Goal: Task Accomplishment & Management: Manage account settings

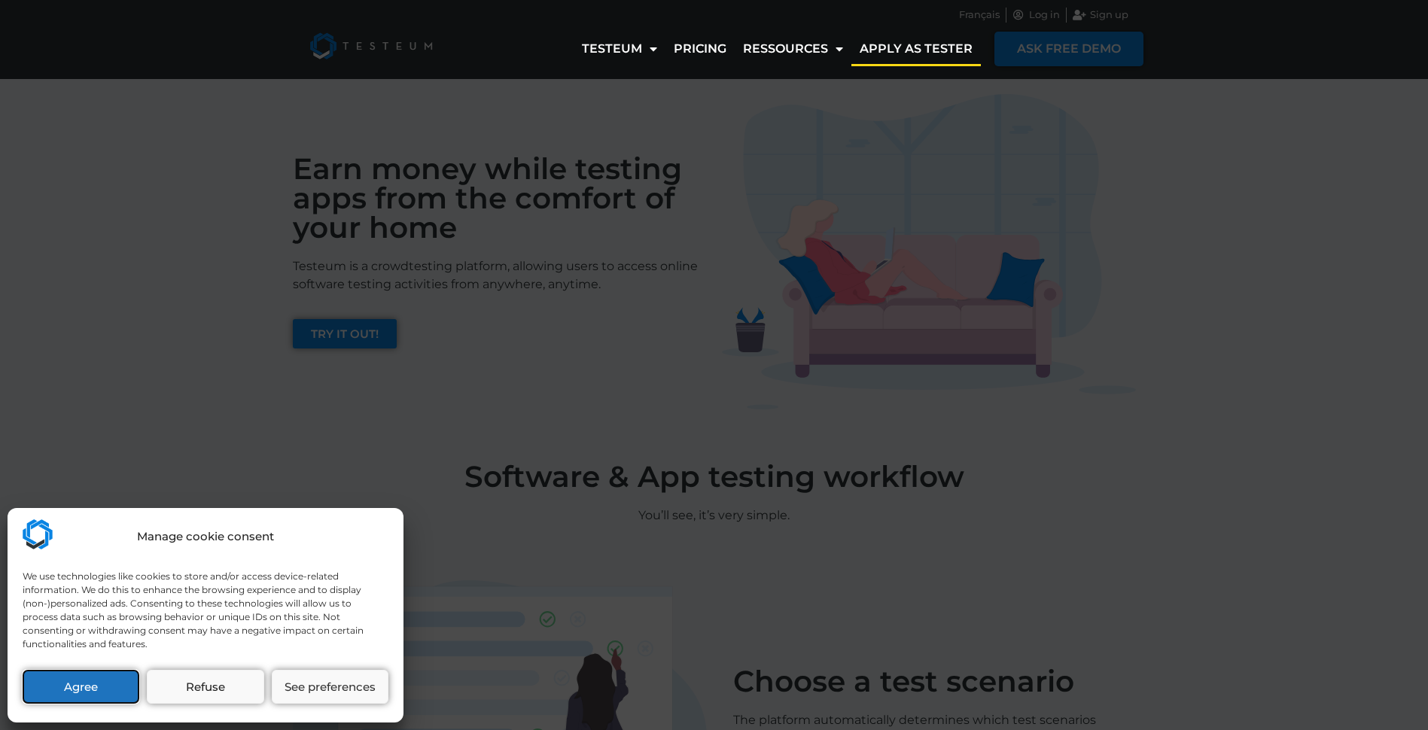
click at [84, 687] on button "Agree" at bounding box center [81, 687] width 117 height 34
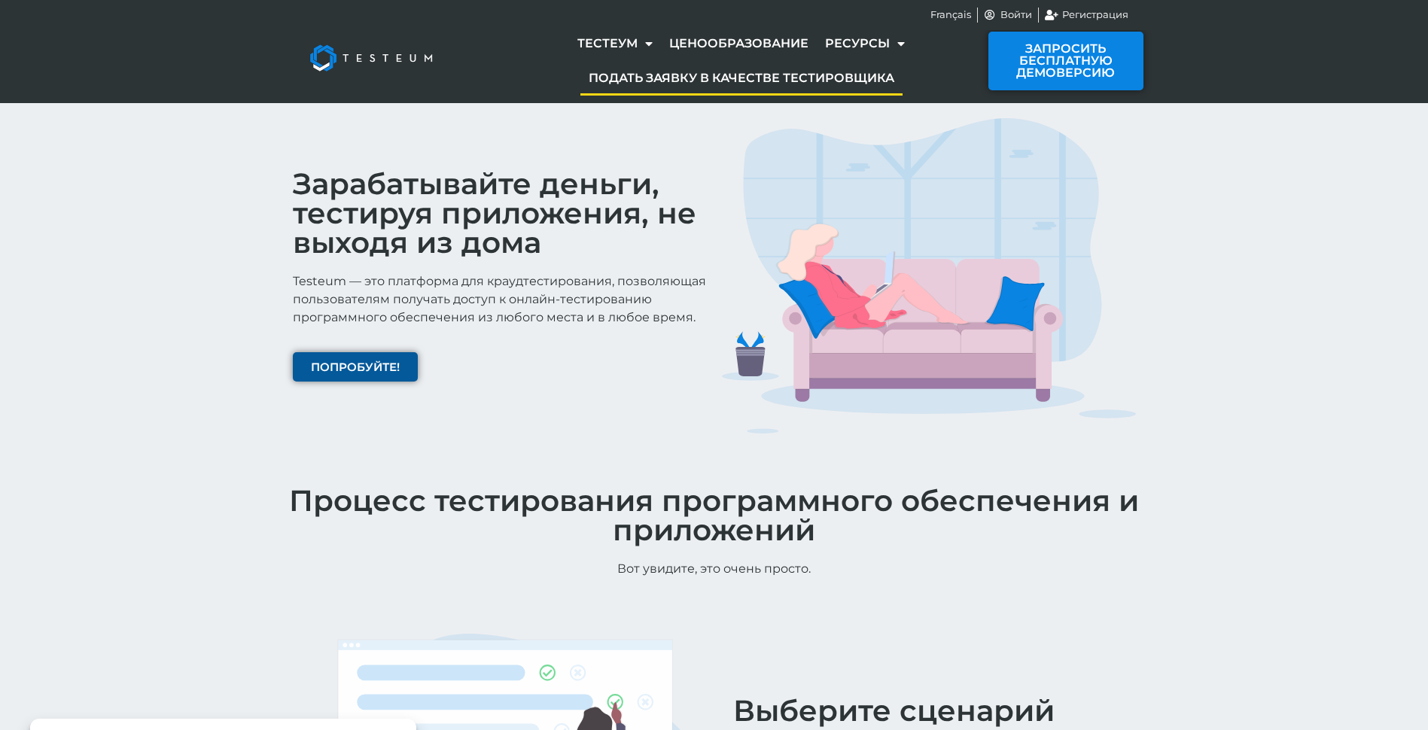
click at [361, 367] on span "ПОПРОБУЙТЕ!" at bounding box center [355, 366] width 89 height 11
click at [376, 367] on span "ПОПРОБУЙТЕ!" at bounding box center [355, 366] width 89 height 11
click at [1004, 13] on span "Войти" at bounding box center [1014, 15] width 35 height 15
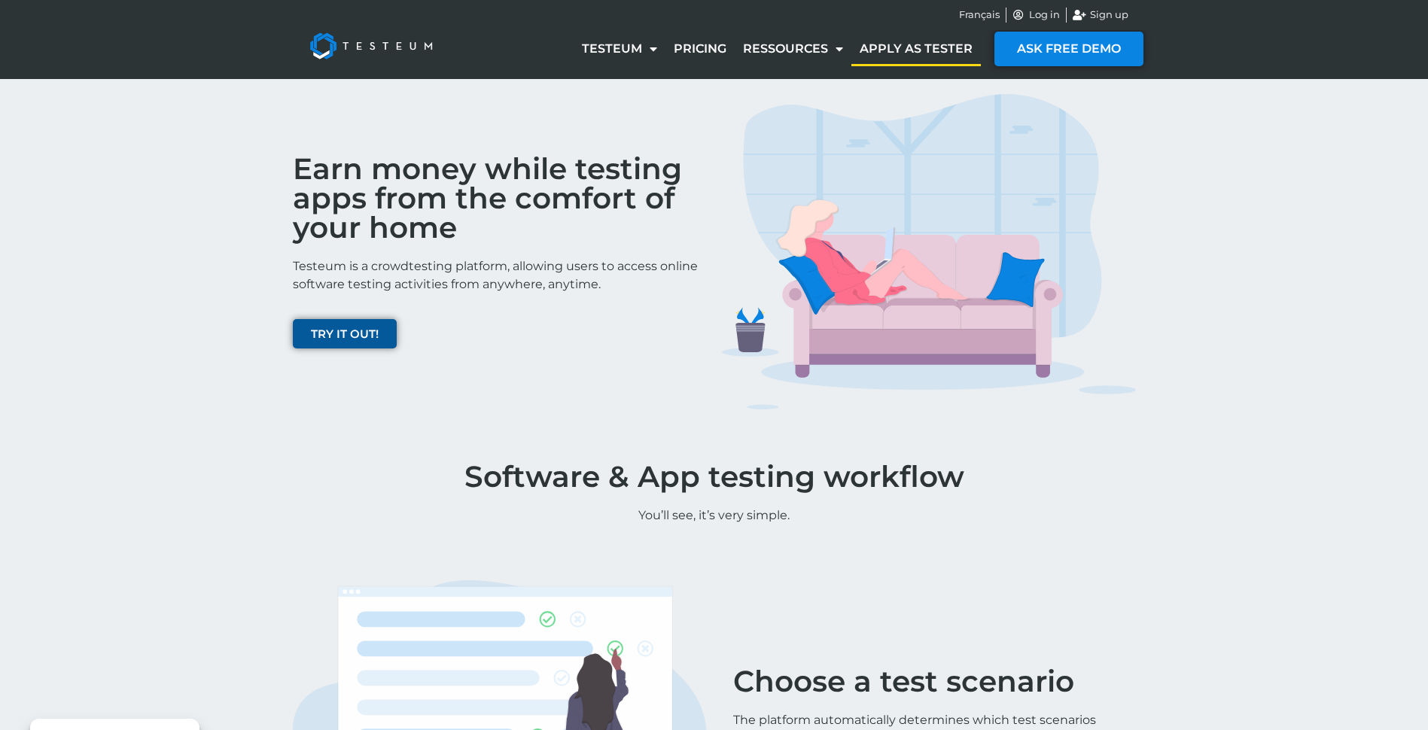
click at [333, 337] on span "TRY IT OUT!" at bounding box center [345, 333] width 68 height 11
click at [1165, 250] on div "Earn money while testing apps from the comfort of your home Testeum is a crowdt…" at bounding box center [714, 252] width 1428 height 346
click at [979, 7] on div "Français Log in Sign up" at bounding box center [714, 15] width 858 height 30
click at [973, 15] on span "Français" at bounding box center [979, 15] width 41 height 15
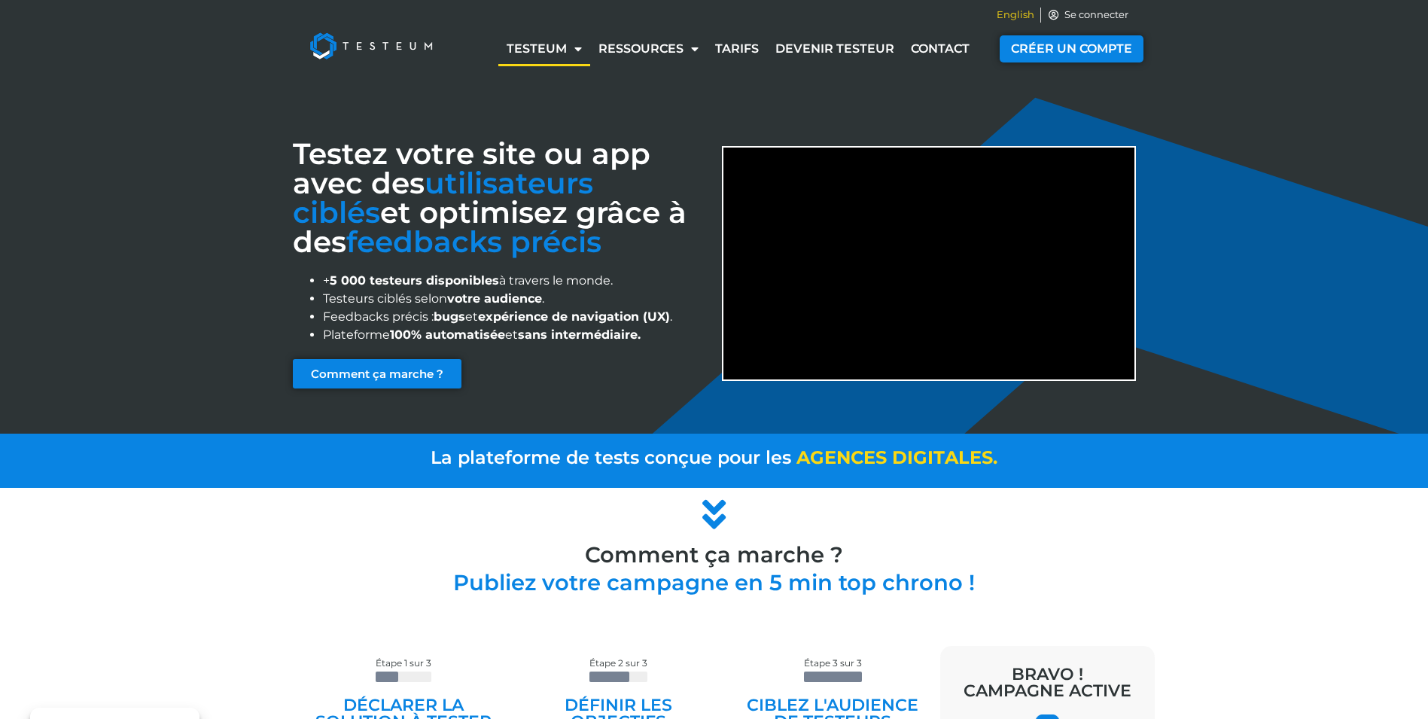
click at [1003, 13] on span "English" at bounding box center [1016, 15] width 38 height 15
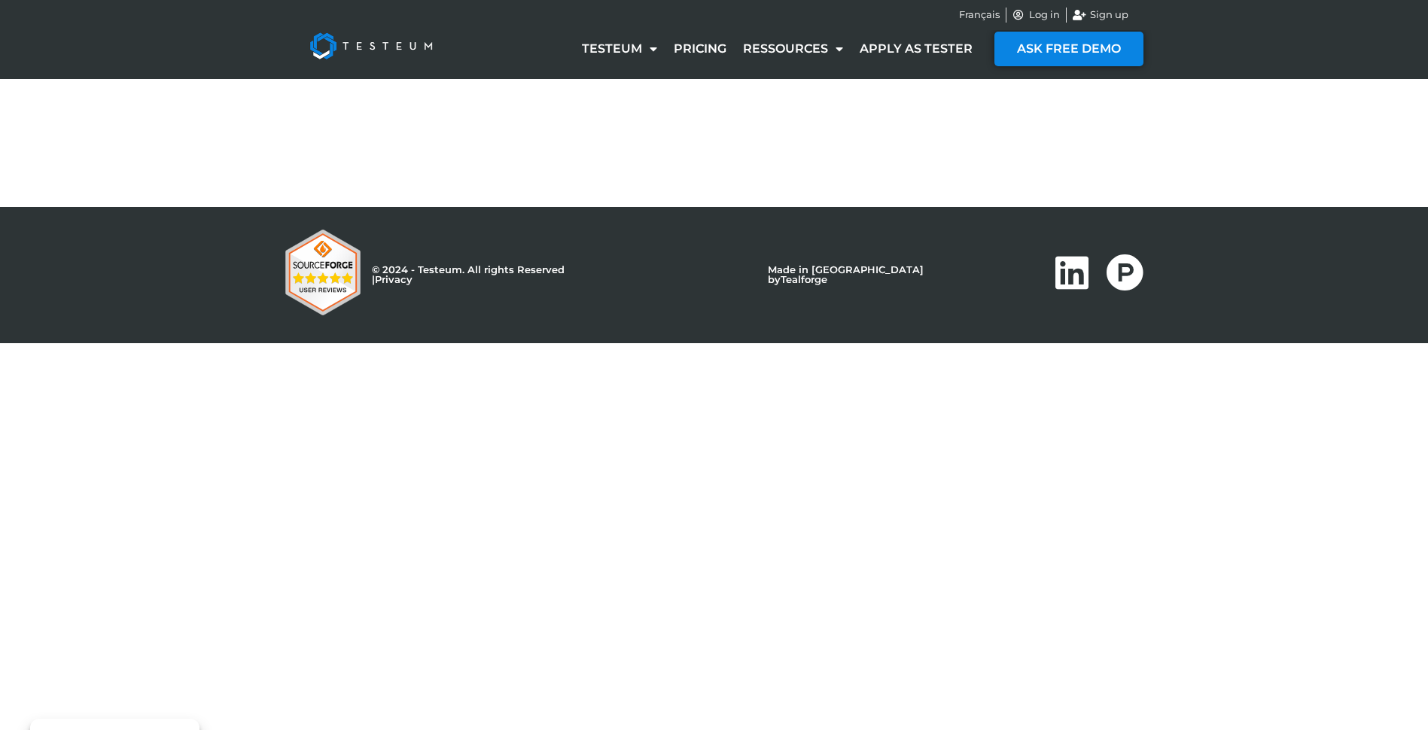
select select "DE"
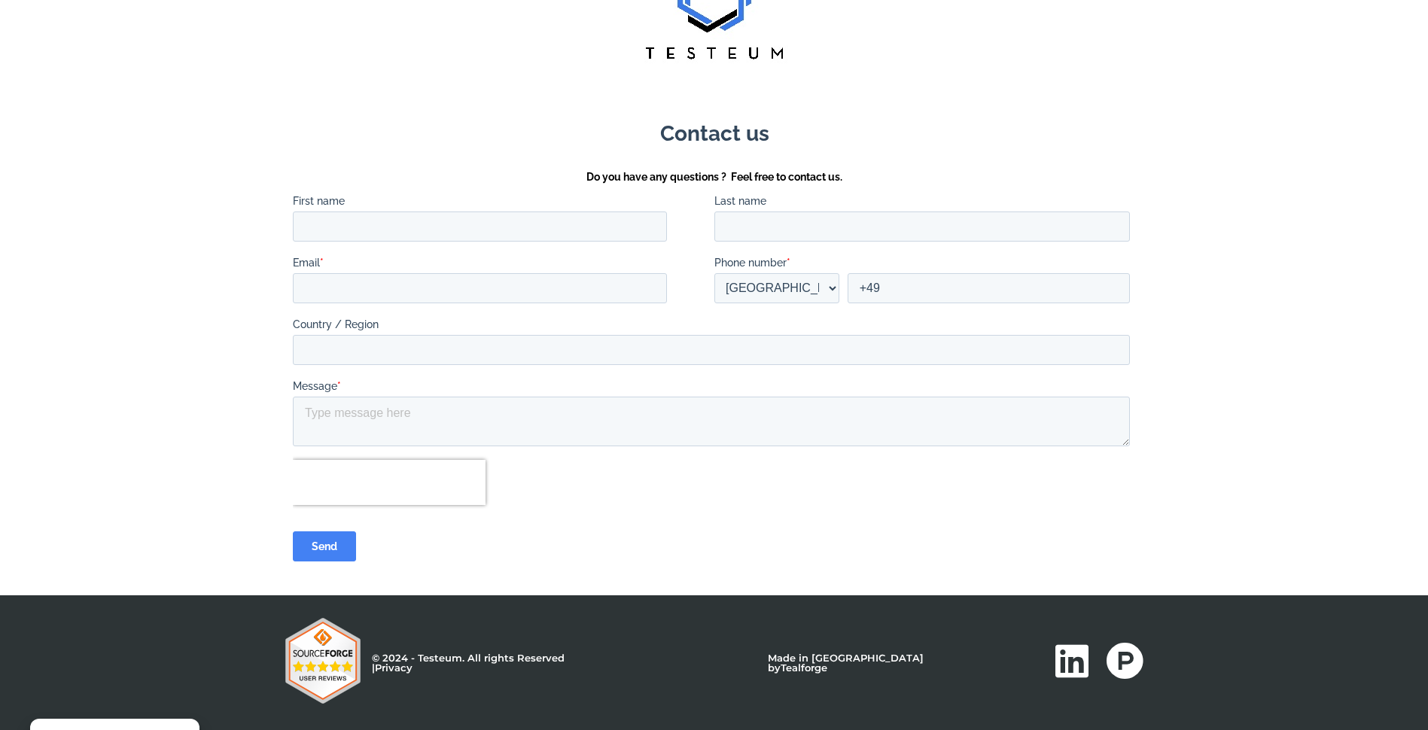
scroll to position [184, 0]
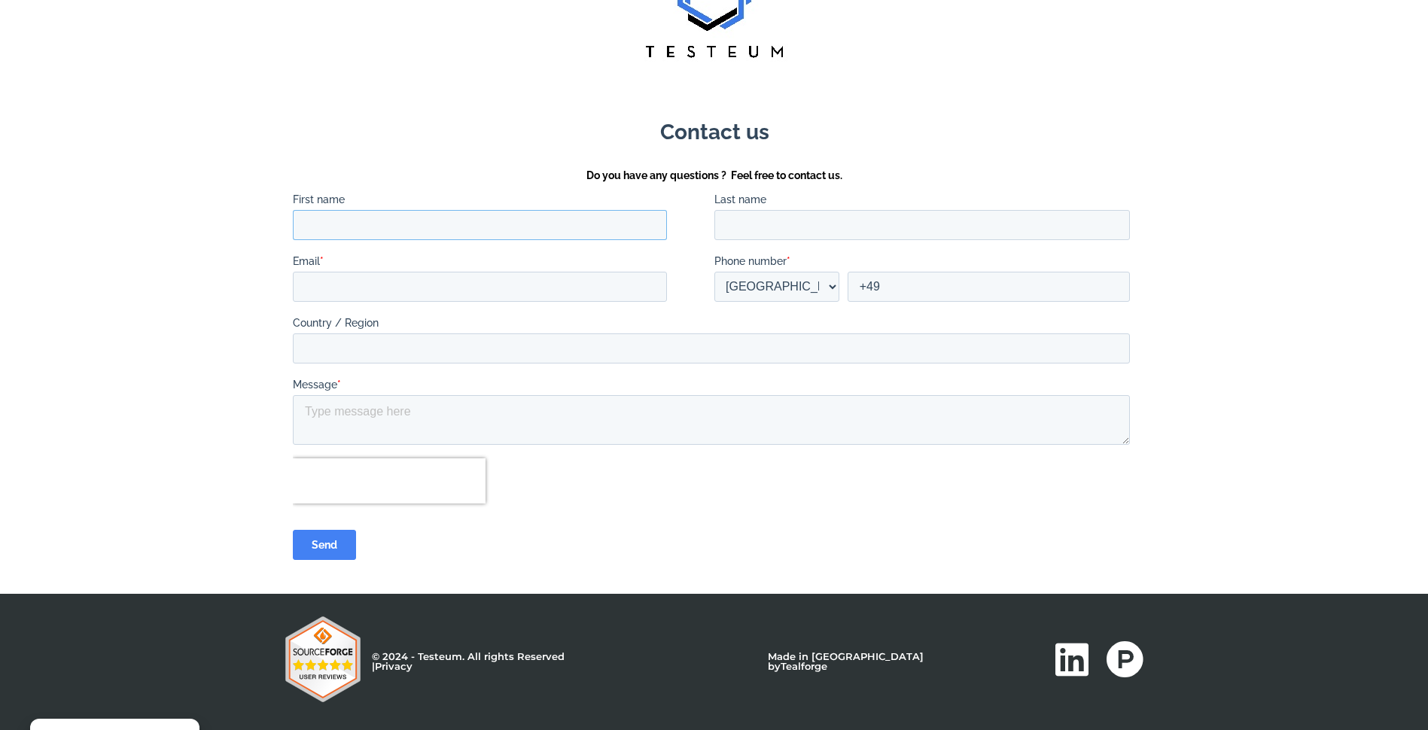
click at [501, 227] on input "First name" at bounding box center [479, 225] width 374 height 30
type input "Palina"
click at [823, 235] on input "Last name" at bounding box center [922, 225] width 416 height 30
type input "[PERSON_NAME]"
click at [450, 275] on input "Email *" at bounding box center [479, 287] width 374 height 30
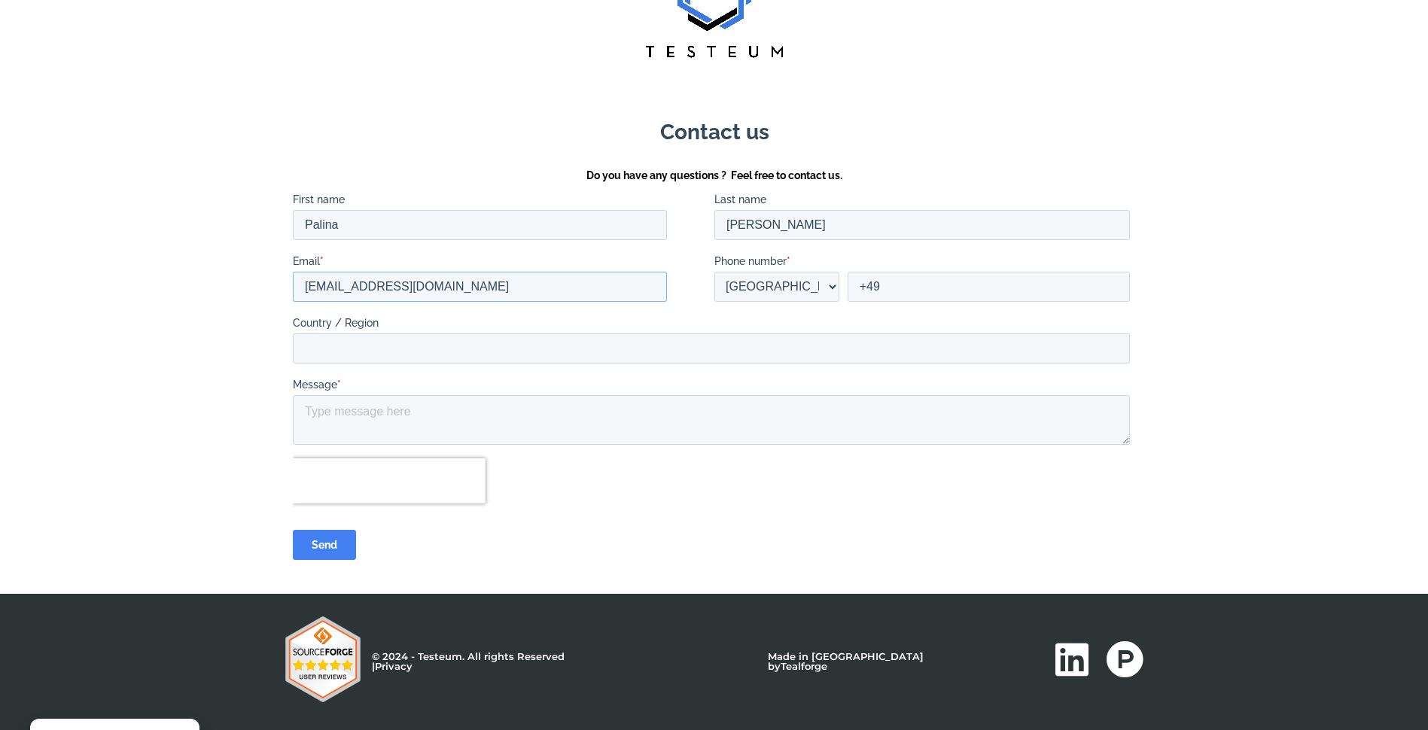
type input "[EMAIL_ADDRESS][DOMAIN_NAME]"
click at [344, 361] on input "Country / Region" at bounding box center [710, 349] width 837 height 30
type input "[GEOGRAPHIC_DATA]"
click at [346, 421] on textarea "Message *" at bounding box center [710, 420] width 837 height 50
click at [346, 421] on textarea "please. delete my account" at bounding box center [710, 420] width 837 height 50
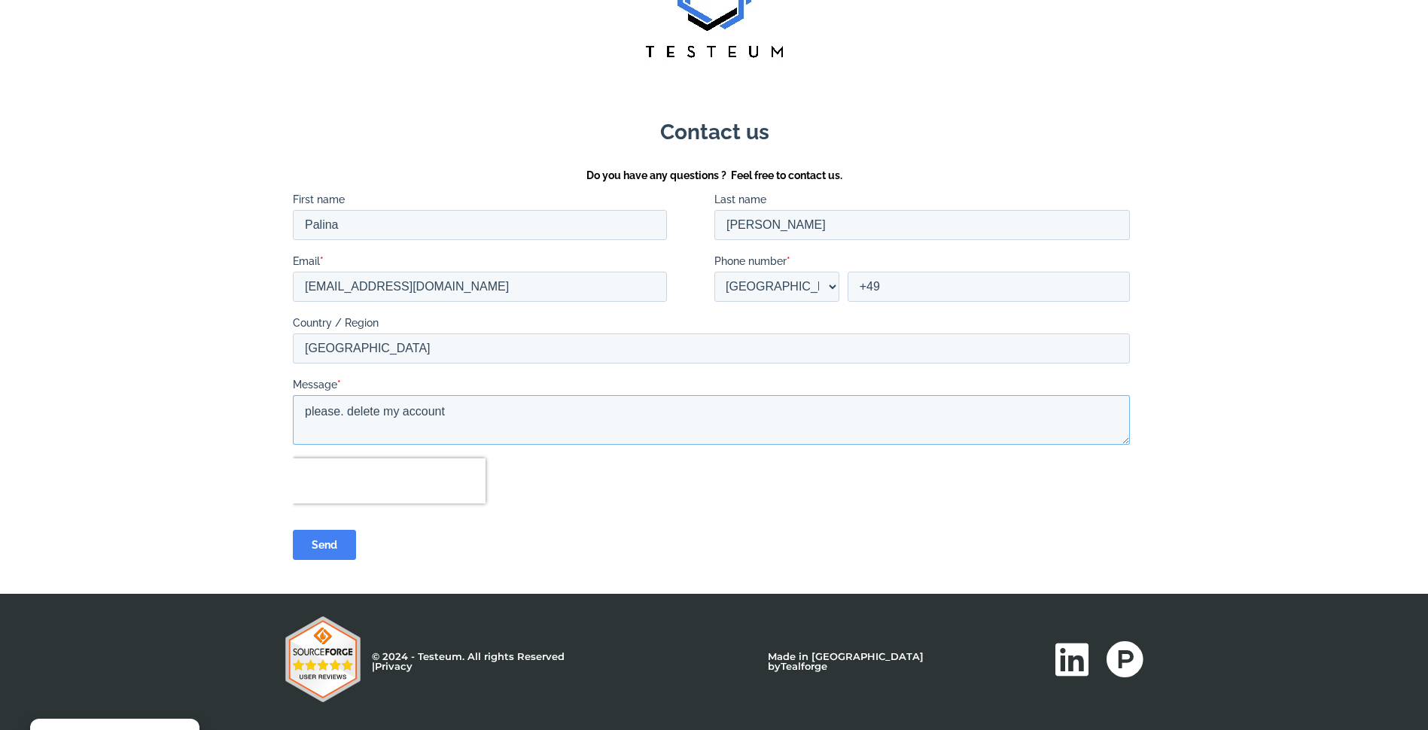
click at [346, 421] on textarea "please. delete my account" at bounding box center [710, 420] width 837 height 50
type textarea "please. delete my account"
click at [315, 541] on input "Send" at bounding box center [323, 545] width 63 height 30
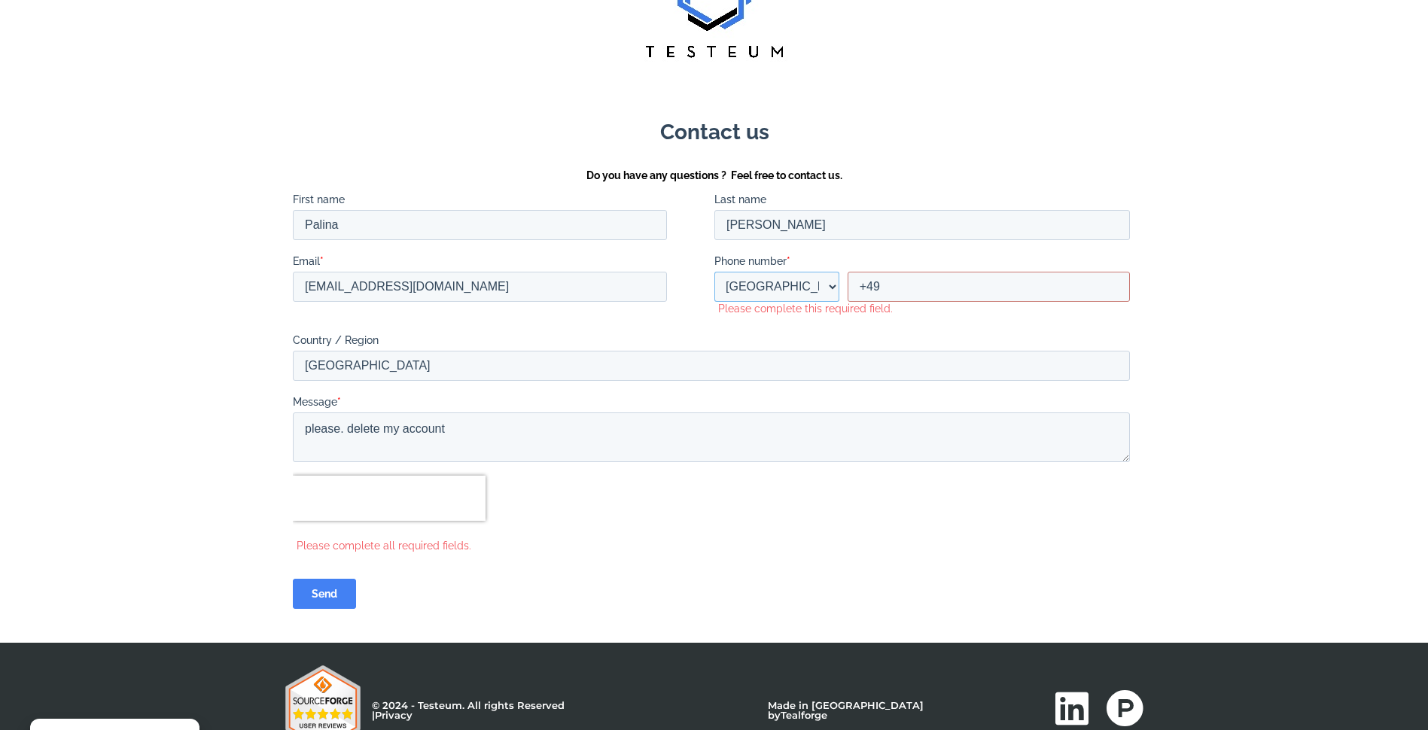
click at [801, 298] on select "* [GEOGRAPHIC_DATA] (‫[GEOGRAPHIC_DATA]‬‎) [GEOGRAPHIC_DATA] ([GEOGRAPHIC_DATA]…" at bounding box center [776, 287] width 125 height 30
select select "BY"
click at [714, 302] on select "* [GEOGRAPHIC_DATA] (‫[GEOGRAPHIC_DATA]‬‎) [GEOGRAPHIC_DATA] ([GEOGRAPHIC_DATA]…" at bounding box center [776, 287] width 125 height 30
click at [921, 283] on input "+375" at bounding box center [988, 287] width 282 height 30
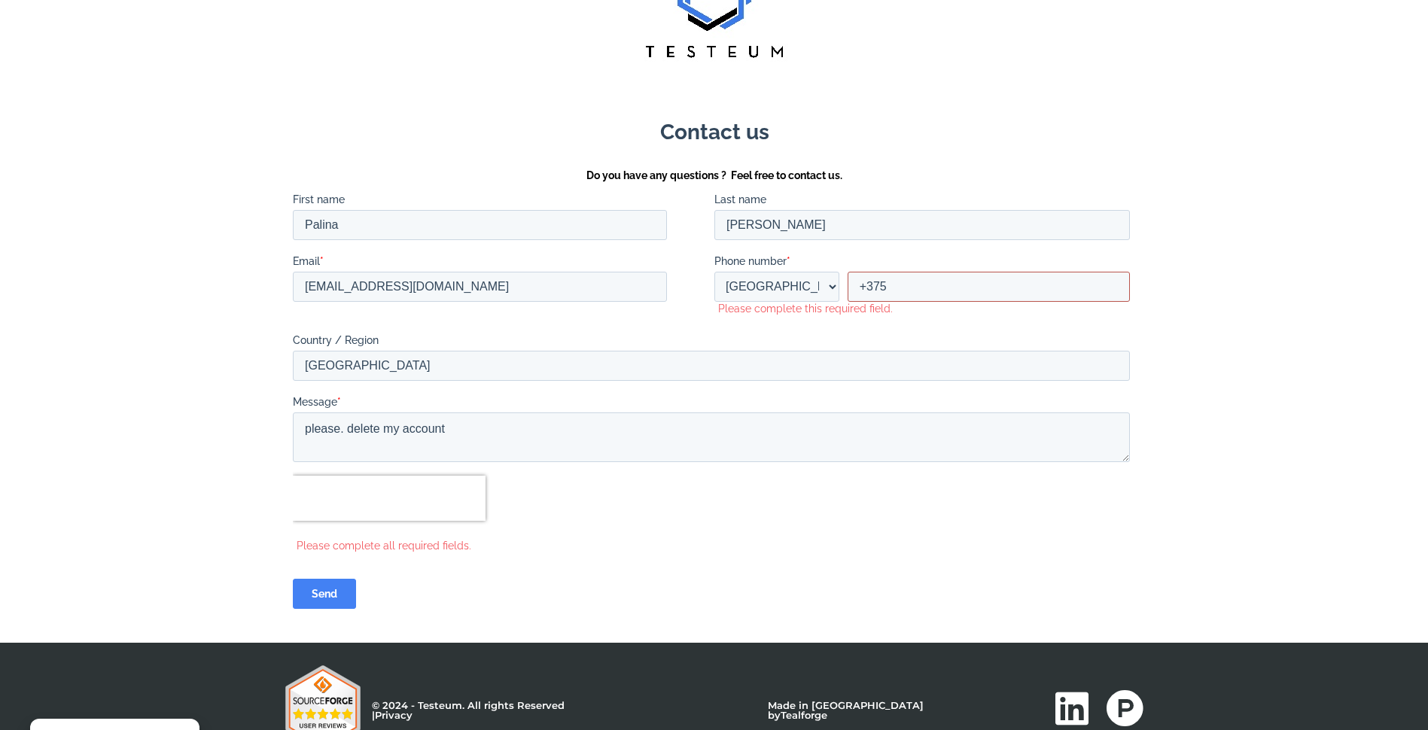
click at [921, 283] on input "+375" at bounding box center [988, 287] width 282 height 30
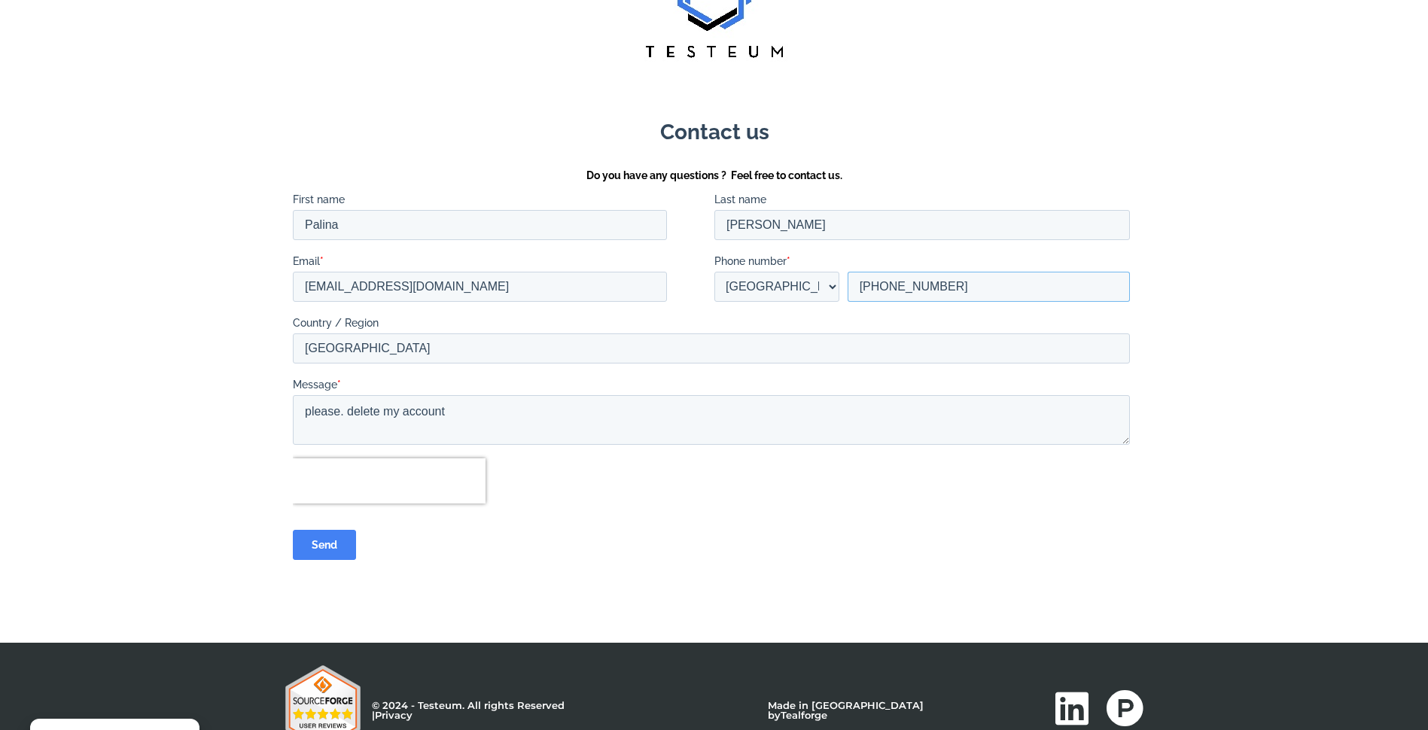
type input "[PHONE_NUMBER]"
click at [316, 557] on input "Send" at bounding box center [323, 545] width 63 height 30
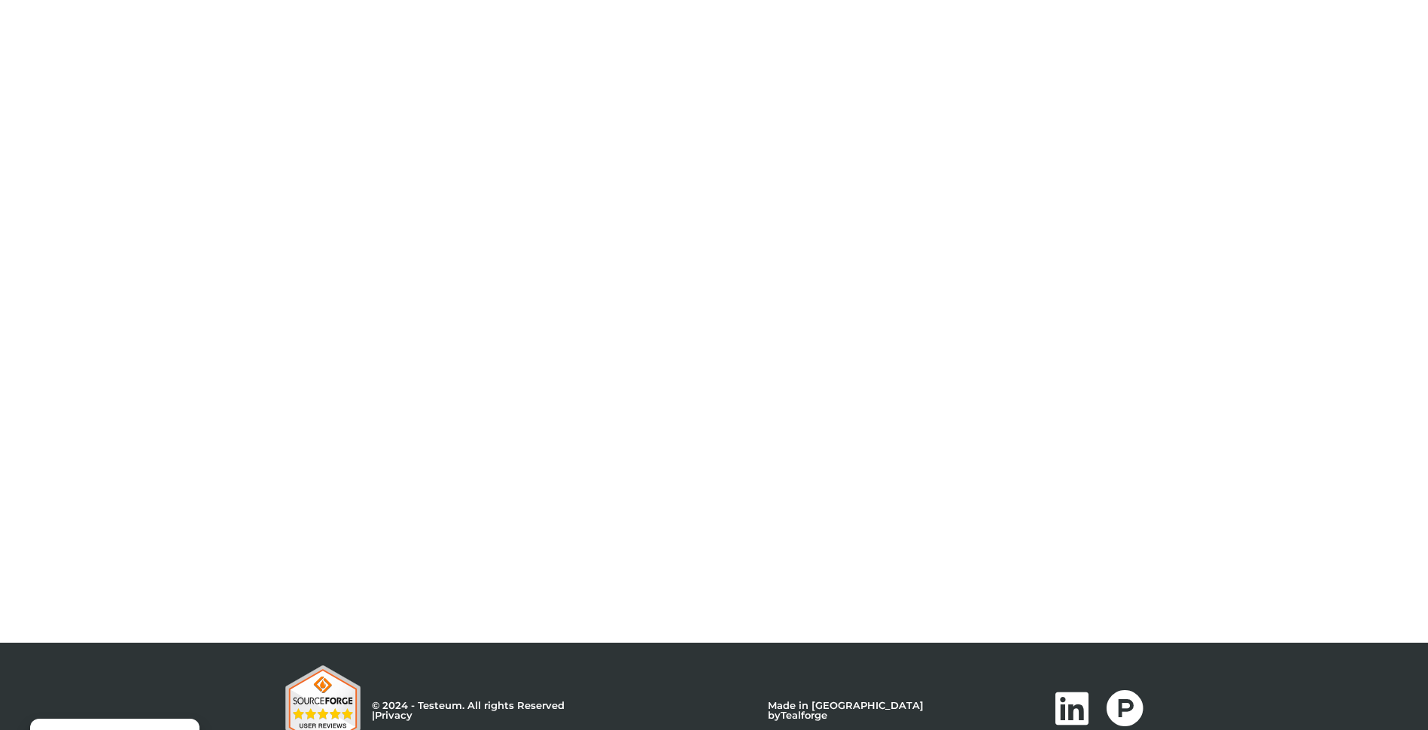
scroll to position [0, 0]
